Goal: Find contact information: Obtain details needed to contact an individual or organization

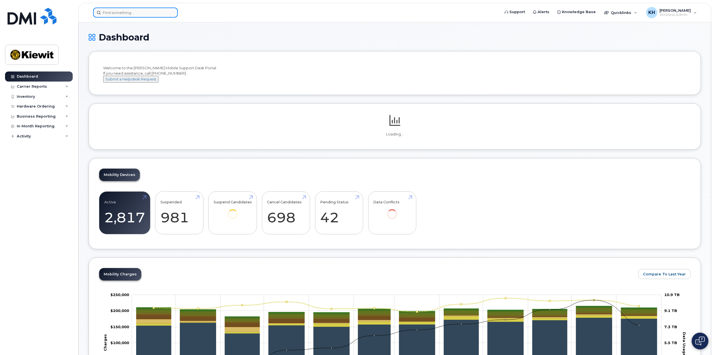
click at [147, 16] on input at bounding box center [135, 13] width 85 height 10
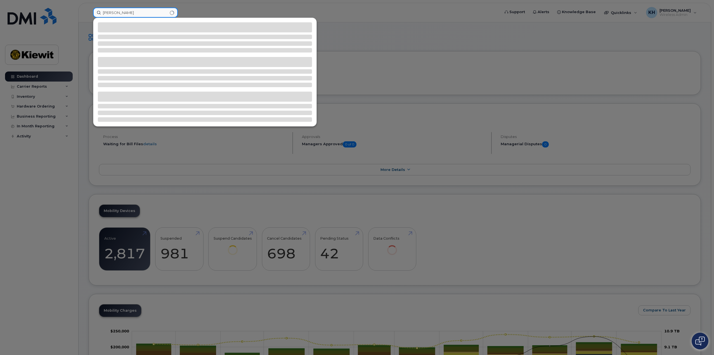
type input "[PERSON_NAME]"
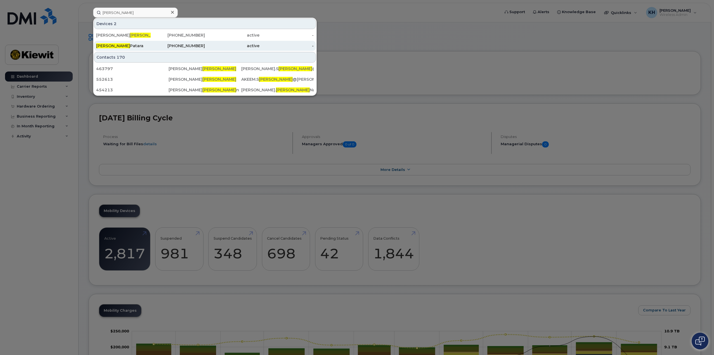
click at [128, 44] on div "[PERSON_NAME]" at bounding box center [123, 46] width 55 height 6
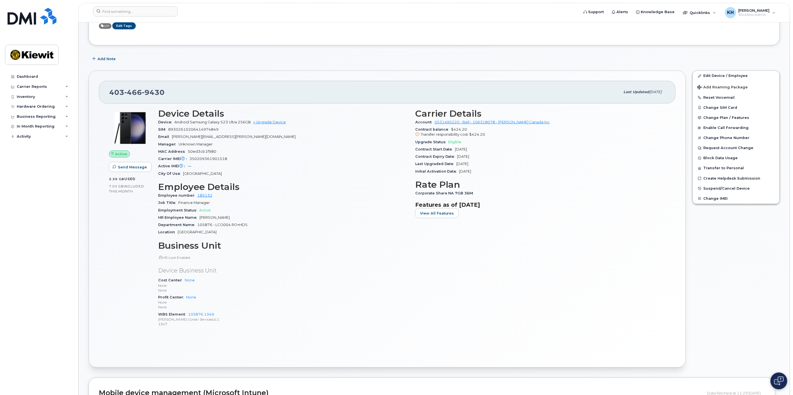
scroll to position [61, 0]
drag, startPoint x: 174, startPoint y: 94, endPoint x: 102, endPoint y: 90, distance: 72.2
click at [102, 90] on div "403 466 9430 Last updated Jul 24, 2025" at bounding box center [387, 91] width 577 height 22
click at [316, 180] on div "Device Details Device Android Samsung Galaxy S23 Ultra 256GB + Upgrade Device S…" at bounding box center [283, 220] width 257 height 230
